Goal: Task Accomplishment & Management: Manage account settings

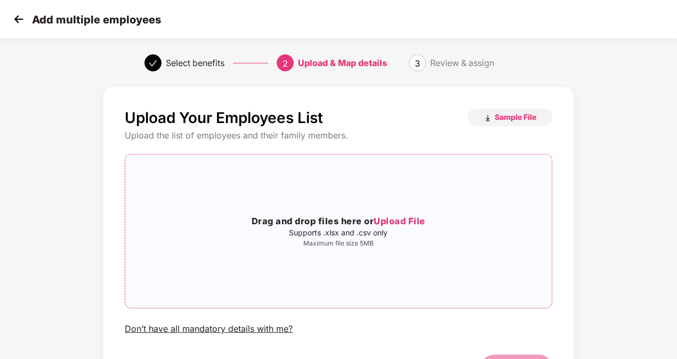
click at [385, 219] on span "Upload File" at bounding box center [400, 221] width 52 height 11
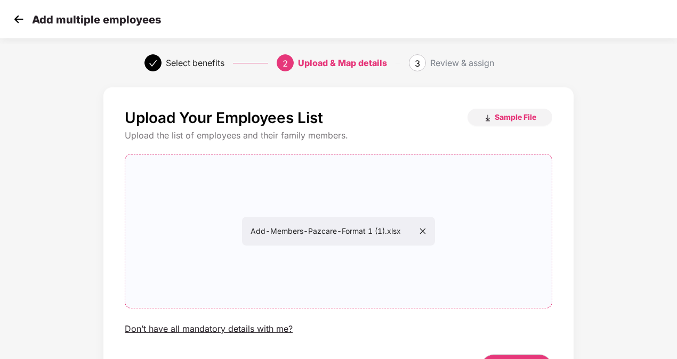
scroll to position [69, 0]
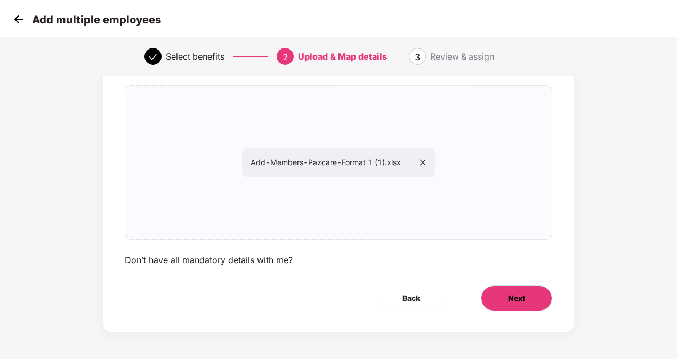
click at [503, 303] on button "Next" at bounding box center [516, 299] width 71 height 26
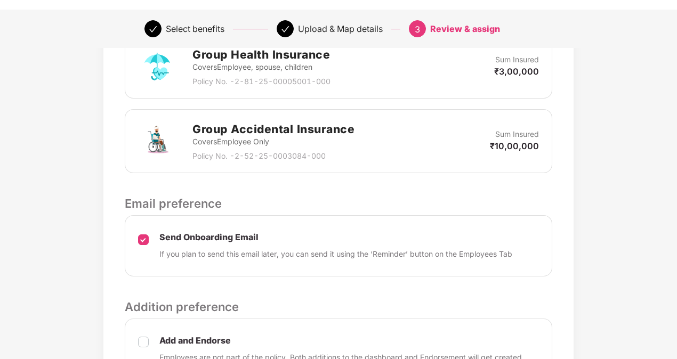
scroll to position [423, 0]
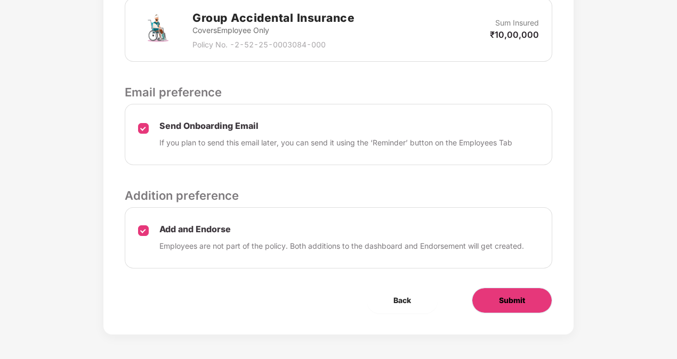
click at [499, 292] on button "Submit" at bounding box center [512, 301] width 81 height 26
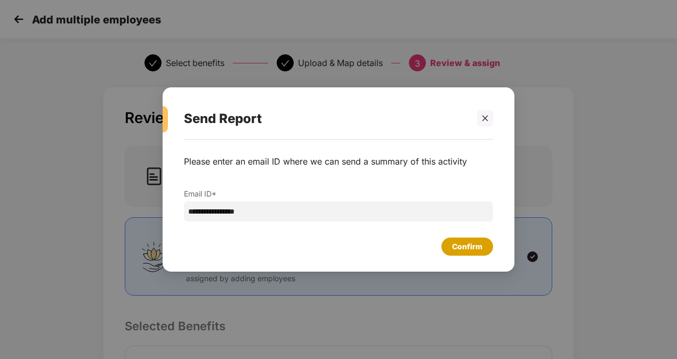
click at [472, 244] on div "Confirm" at bounding box center [467, 247] width 30 height 12
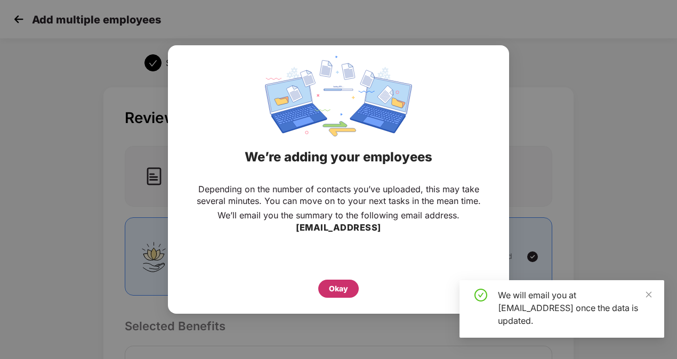
click at [321, 288] on div "Okay" at bounding box center [338, 289] width 41 height 18
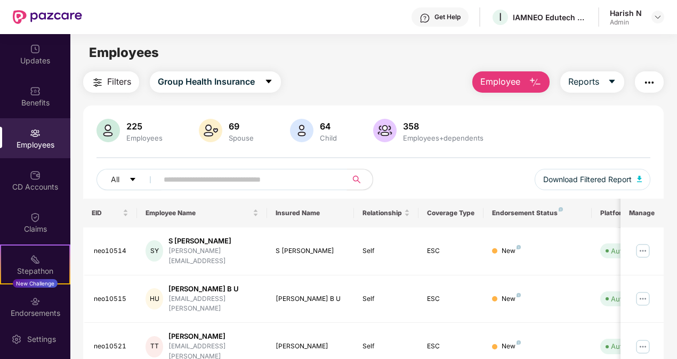
click at [264, 172] on input "text" at bounding box center [248, 180] width 169 height 16
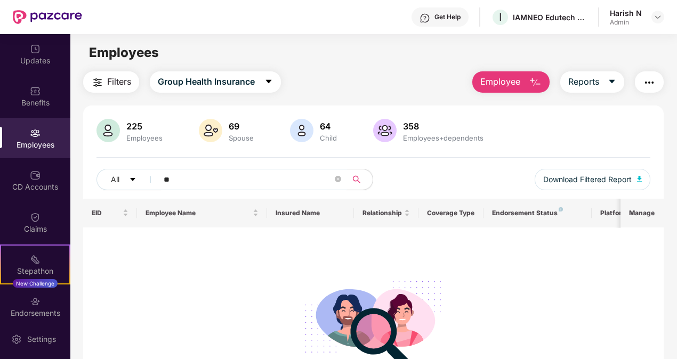
type input "*"
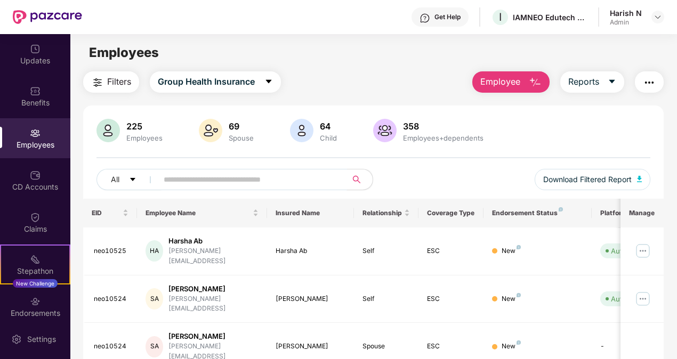
paste input "**********"
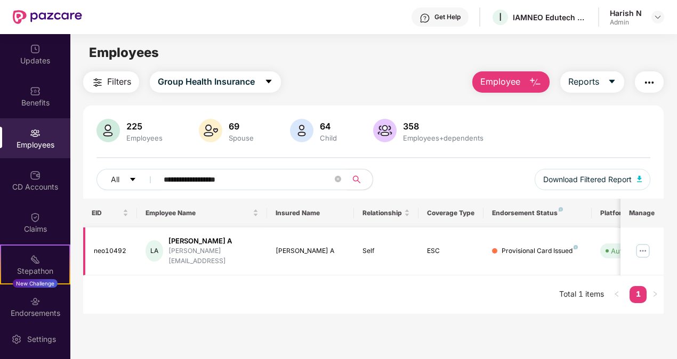
type input "**********"
click at [645, 244] on img at bounding box center [643, 251] width 17 height 17
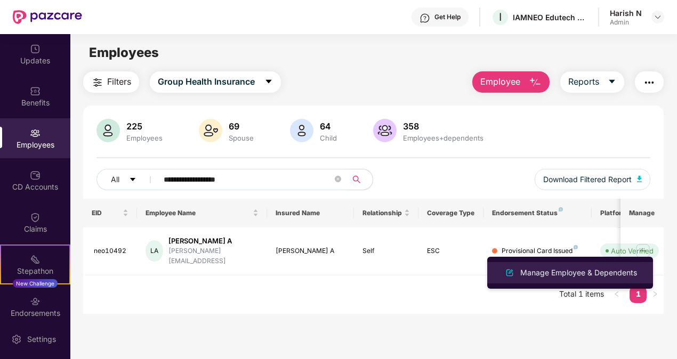
click at [559, 273] on div "Manage Employee & Dependents" at bounding box center [578, 273] width 121 height 12
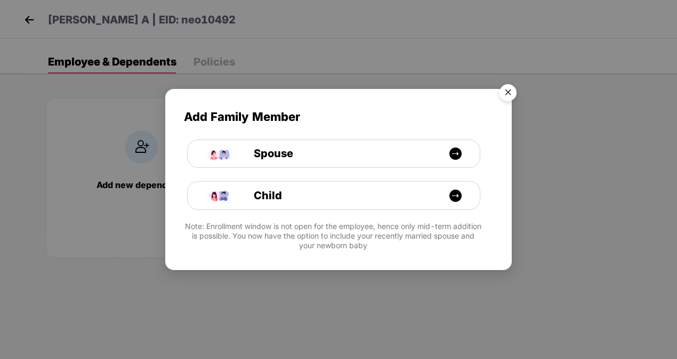
click at [504, 90] on img "Close" at bounding box center [508, 94] width 30 height 30
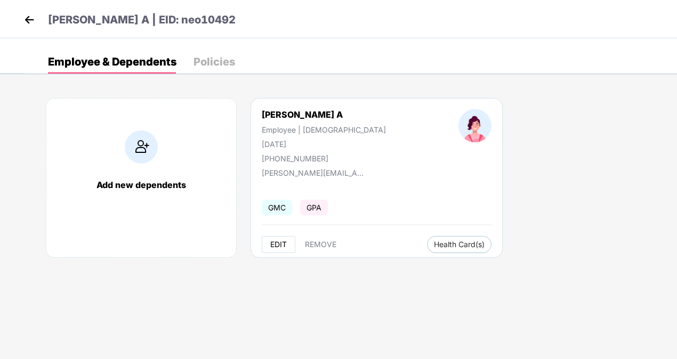
click at [281, 248] on button "EDIT" at bounding box center [279, 244] width 34 height 17
select select "******"
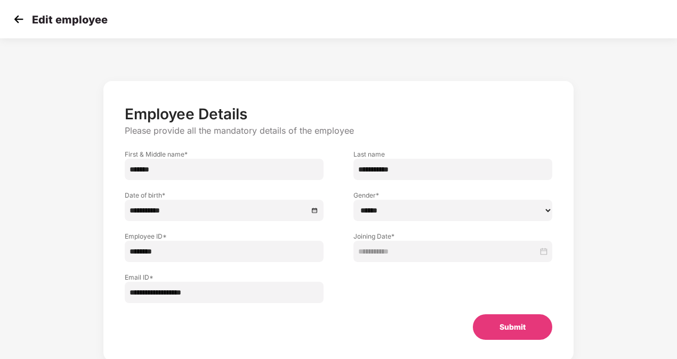
click at [17, 21] on img at bounding box center [19, 19] width 16 height 16
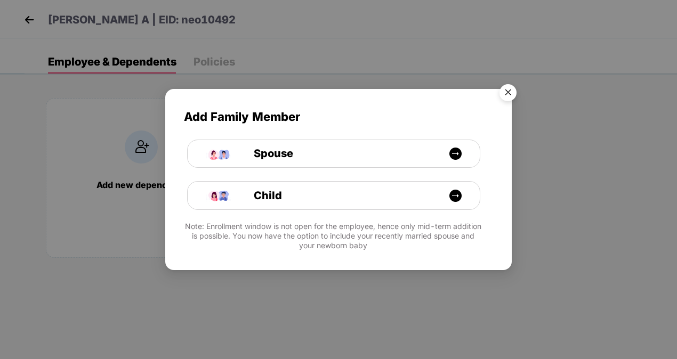
click at [510, 89] on img "Close" at bounding box center [508, 94] width 30 height 30
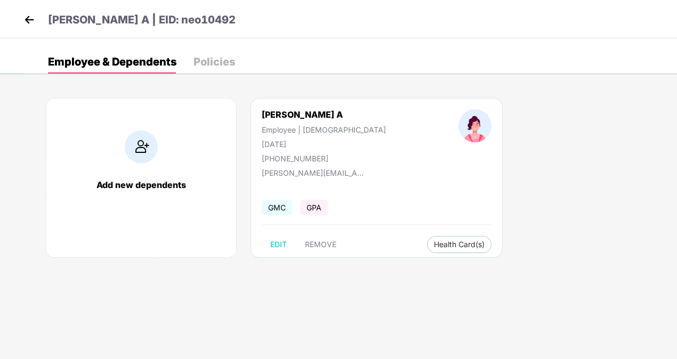
click at [27, 18] on img at bounding box center [29, 20] width 16 height 16
